Goal: Task Accomplishment & Management: Manage account settings

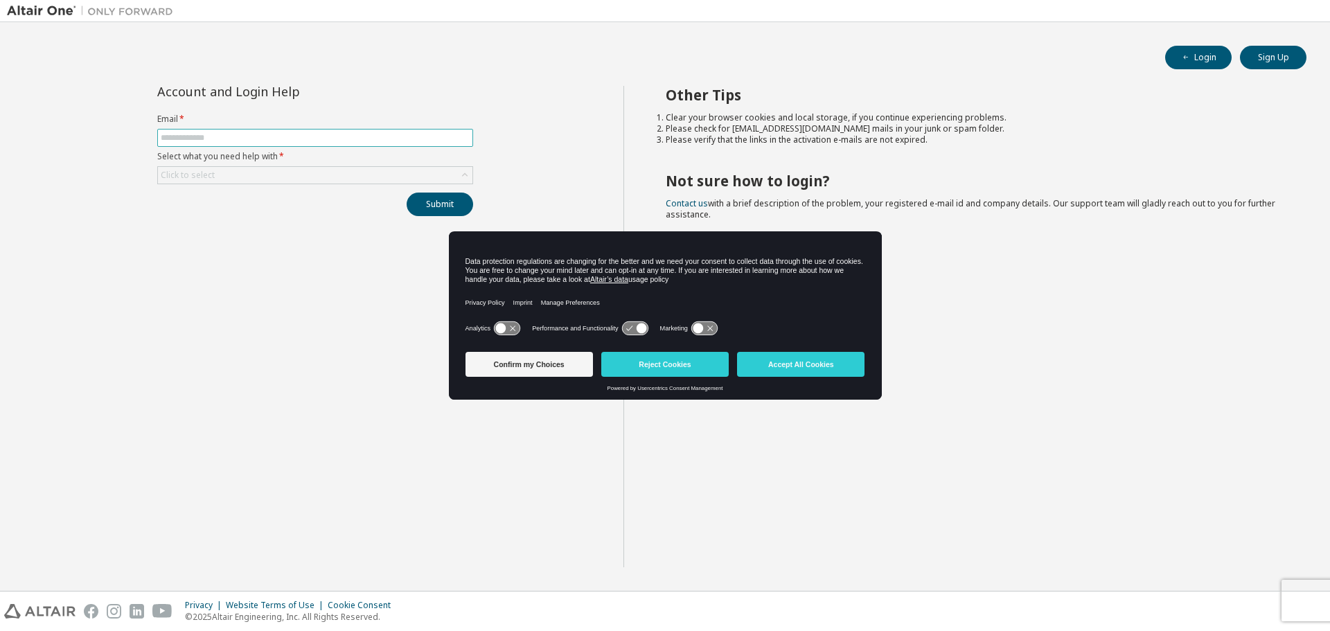
click at [270, 136] on input "text" at bounding box center [315, 137] width 309 height 11
type input "**********"
click at [270, 175] on div "Click to select" at bounding box center [315, 175] width 315 height 17
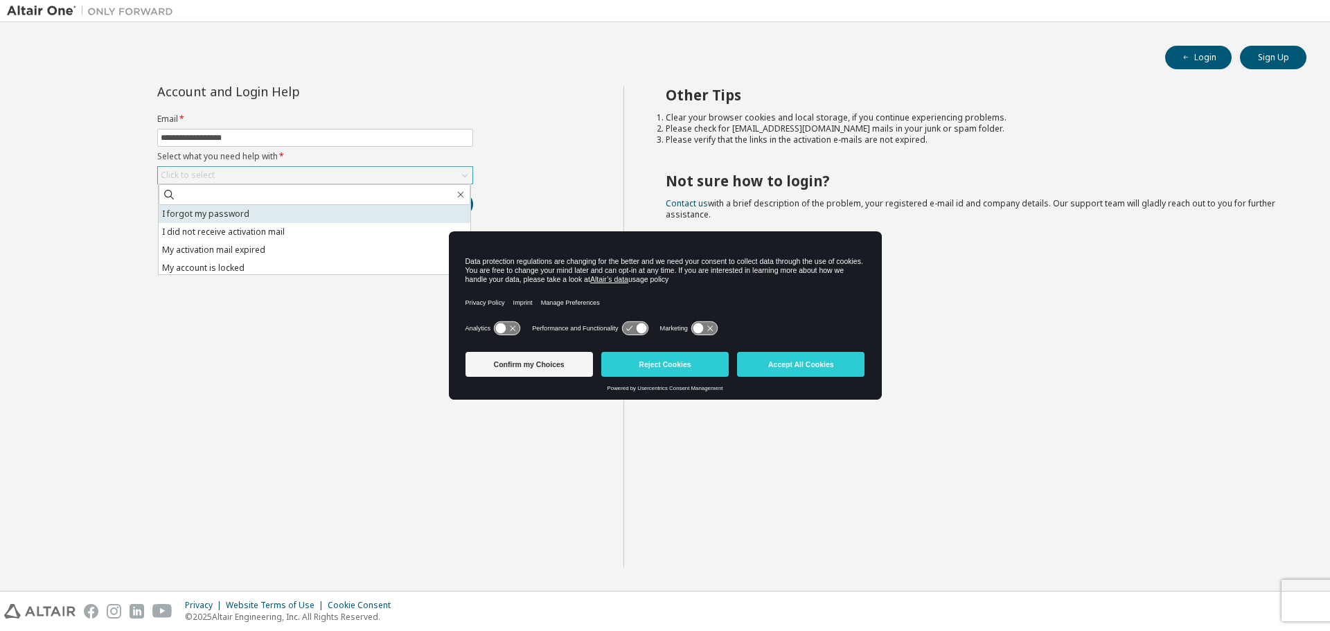
click at [261, 209] on li "I forgot my password" at bounding box center [315, 214] width 312 height 18
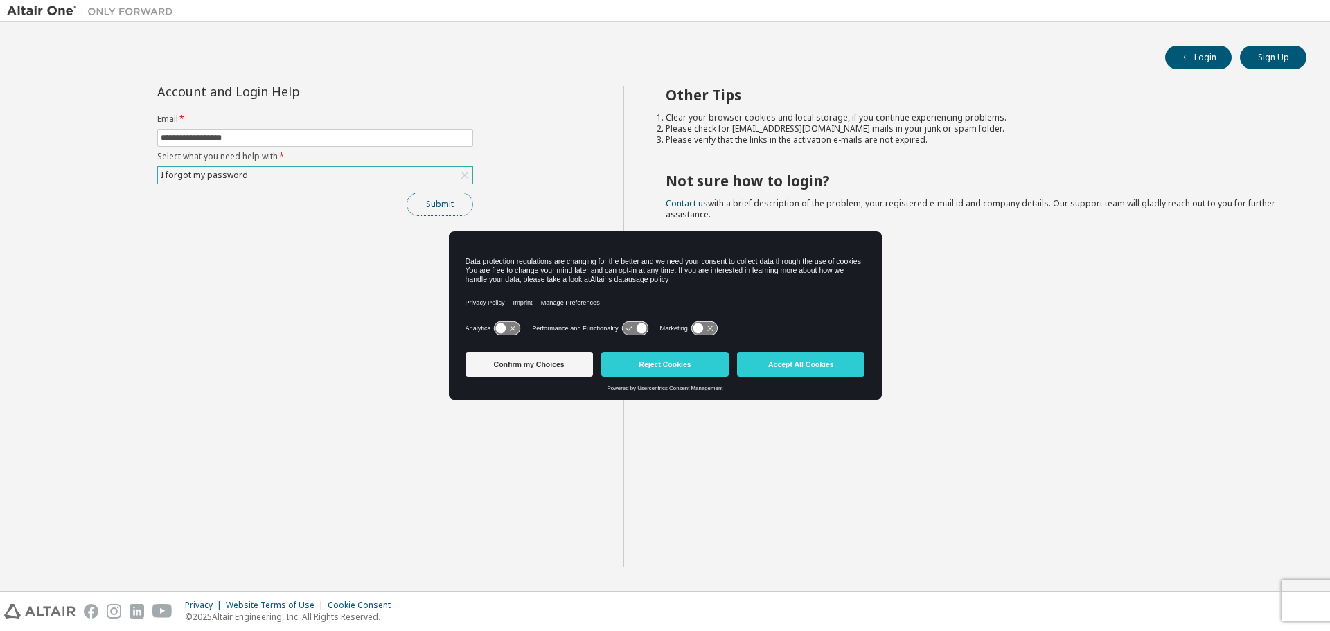
click at [455, 208] on button "Submit" at bounding box center [440, 205] width 67 height 24
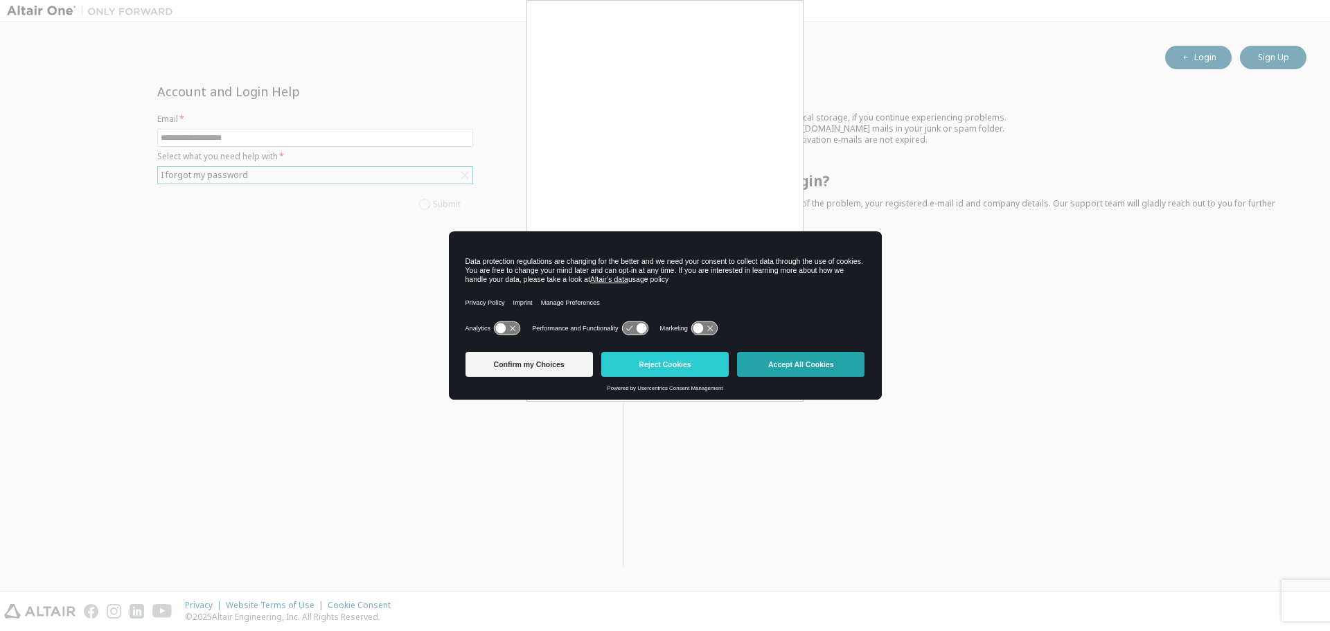
click at [768, 362] on button "Accept All Cookies" at bounding box center [800, 364] width 127 height 25
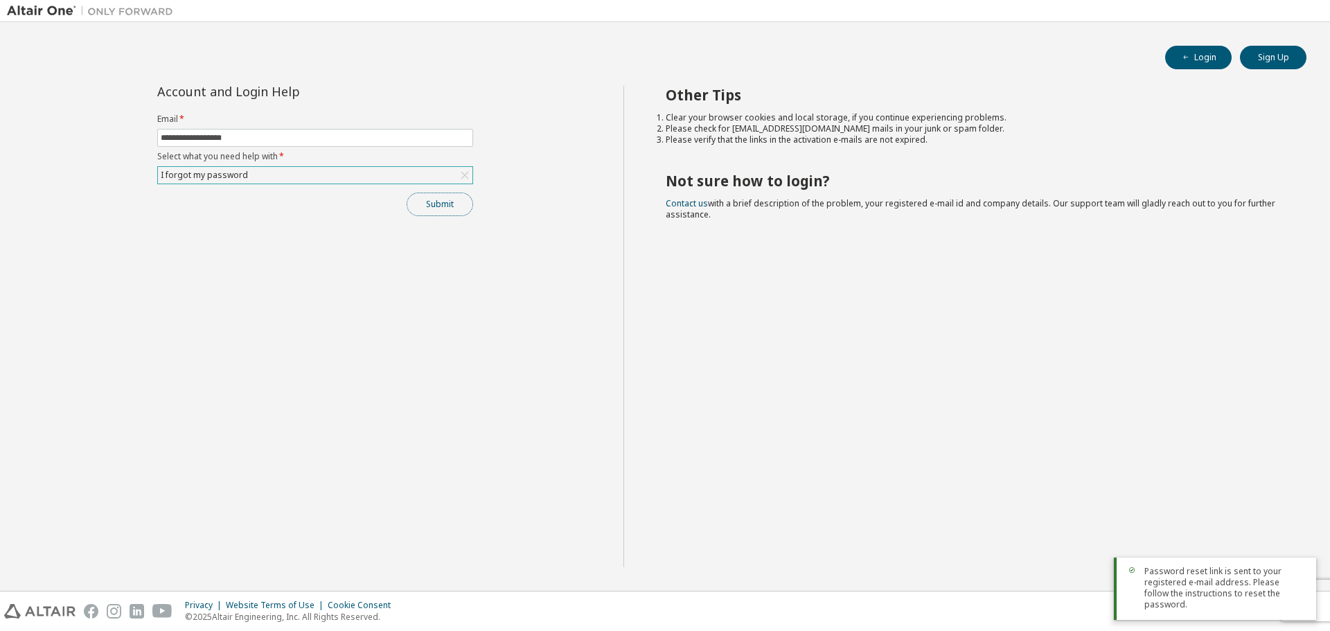
click at [441, 200] on button "Submit" at bounding box center [440, 205] width 67 height 24
